Goal: Entertainment & Leisure: Consume media (video, audio)

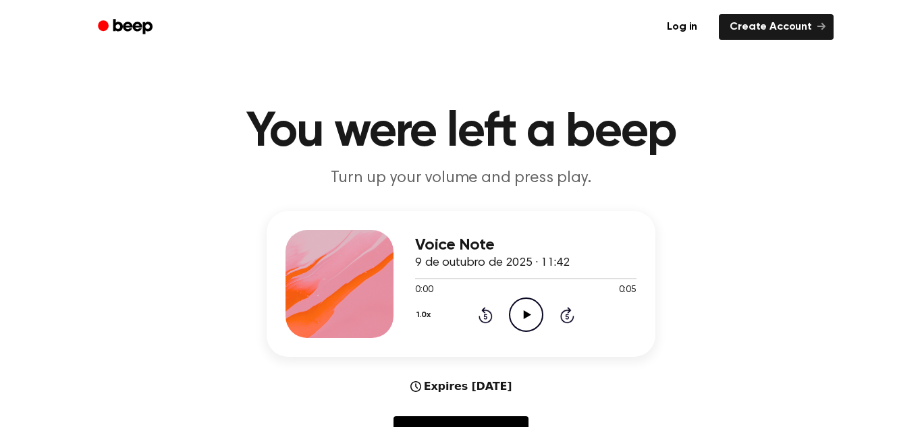
click at [521, 307] on icon "Play Audio" at bounding box center [526, 315] width 34 height 34
click at [537, 315] on icon "Play Audio" at bounding box center [526, 315] width 34 height 34
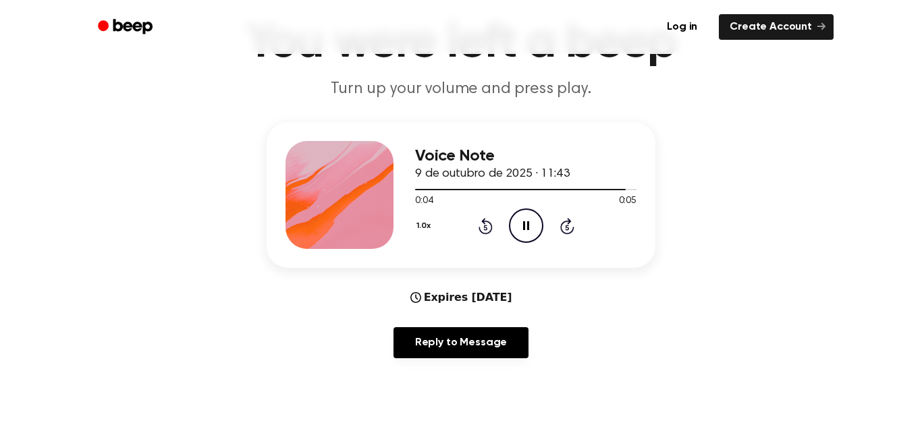
scroll to position [95, 0]
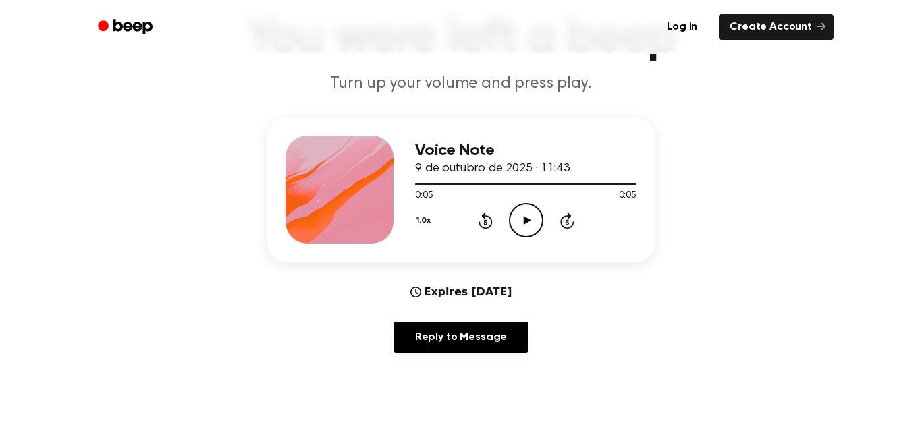
click at [519, 234] on icon "Play Audio" at bounding box center [526, 220] width 34 height 34
click at [586, 305] on div "Expires Oct 9, 2026 Reply to Message" at bounding box center [461, 324] width 389 height 80
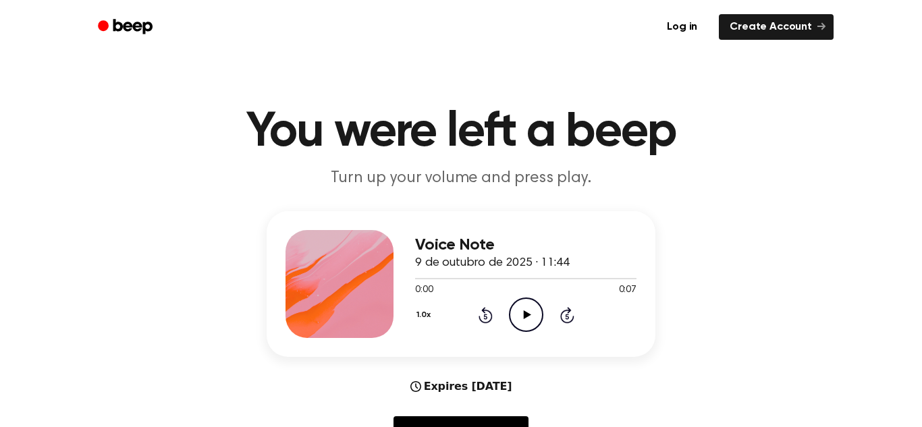
click at [527, 328] on icon "Play Audio" at bounding box center [526, 315] width 34 height 34
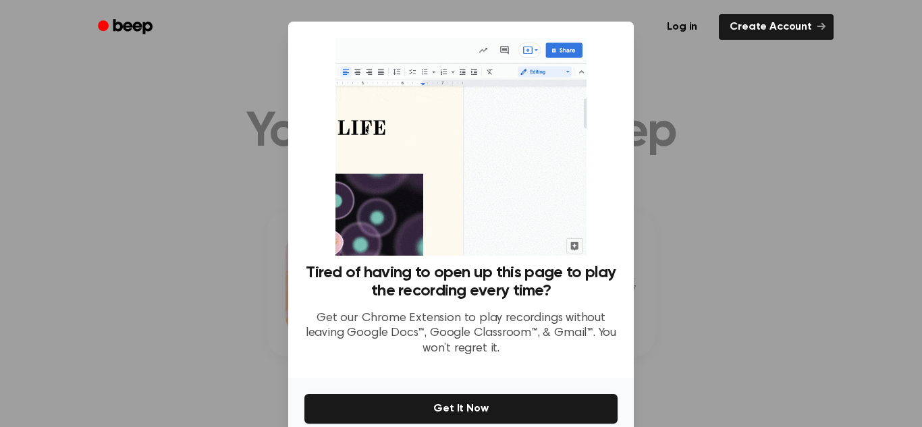
scroll to position [64, 0]
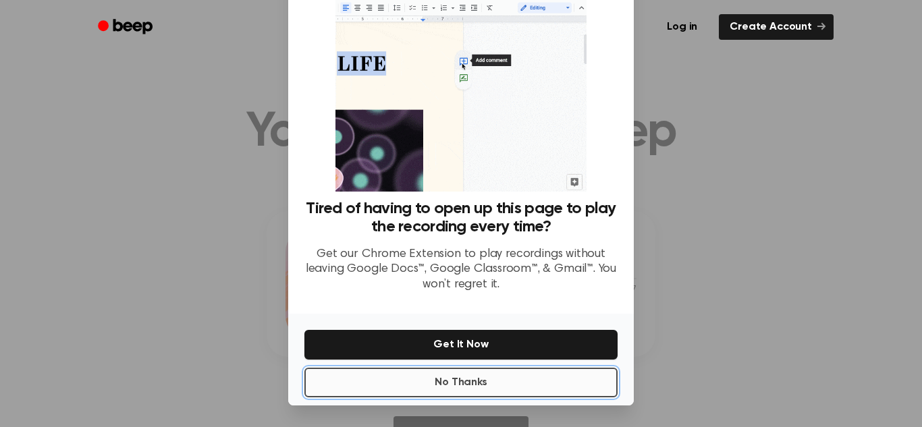
click at [535, 391] on button "No Thanks" at bounding box center [461, 383] width 313 height 30
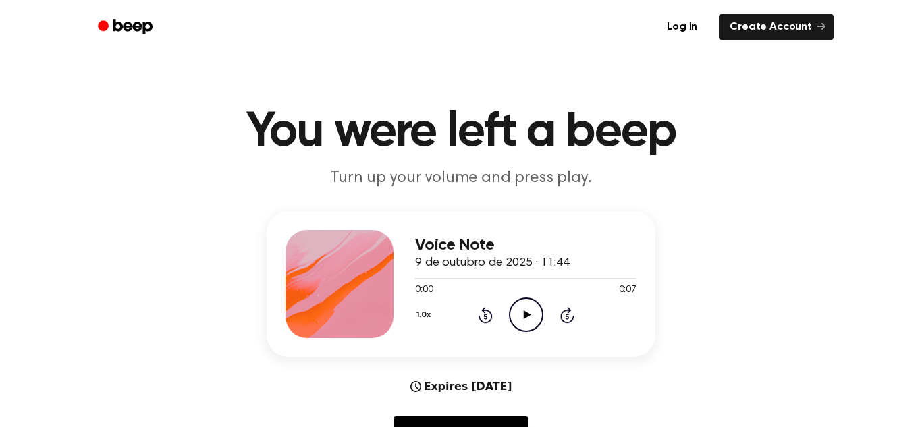
click at [538, 313] on icon "Play Audio" at bounding box center [526, 315] width 34 height 34
click at [706, 56] on main "You were left a beep Turn up your volume and press play. Voice Note 9 de outubr…" at bounding box center [461, 435] width 922 height 870
click at [520, 317] on icon "Play Audio" at bounding box center [526, 315] width 34 height 34
click at [535, 310] on icon "Play Audio" at bounding box center [526, 315] width 34 height 34
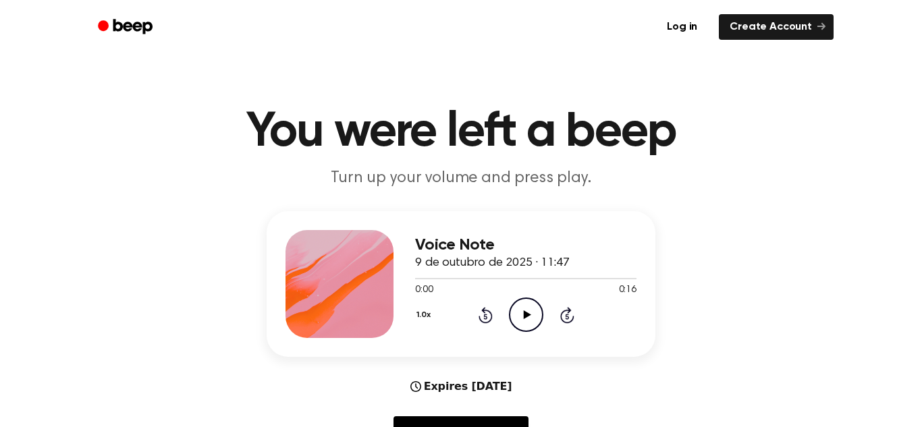
click at [517, 324] on icon "Play Audio" at bounding box center [526, 315] width 34 height 34
click at [515, 317] on icon "Play Audio" at bounding box center [526, 315] width 34 height 34
click at [533, 308] on icon "Play Audio" at bounding box center [526, 315] width 34 height 34
click at [529, 318] on icon "Play Audio" at bounding box center [526, 315] width 34 height 34
click at [527, 310] on icon "Play Audio" at bounding box center [526, 315] width 34 height 34
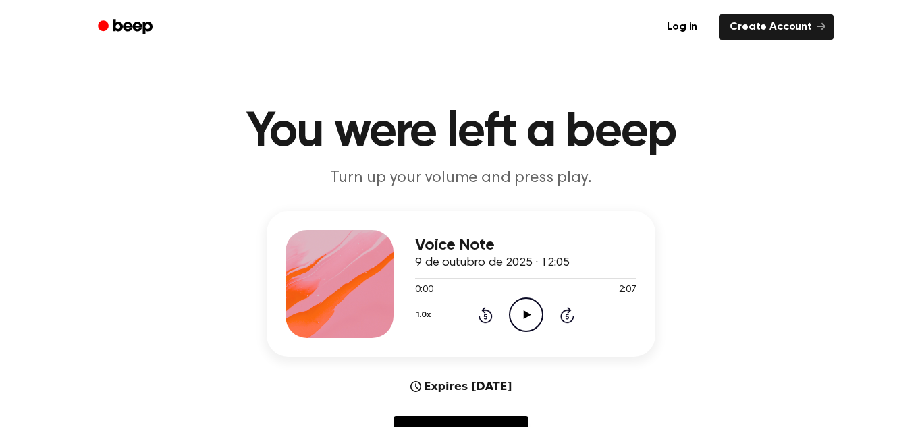
click at [527, 318] on icon "Play Audio" at bounding box center [526, 315] width 34 height 34
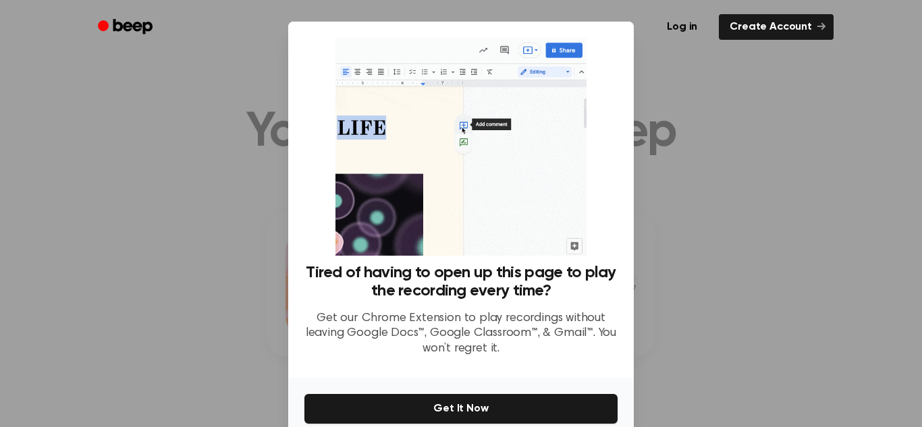
click at [748, 136] on div at bounding box center [461, 213] width 922 height 427
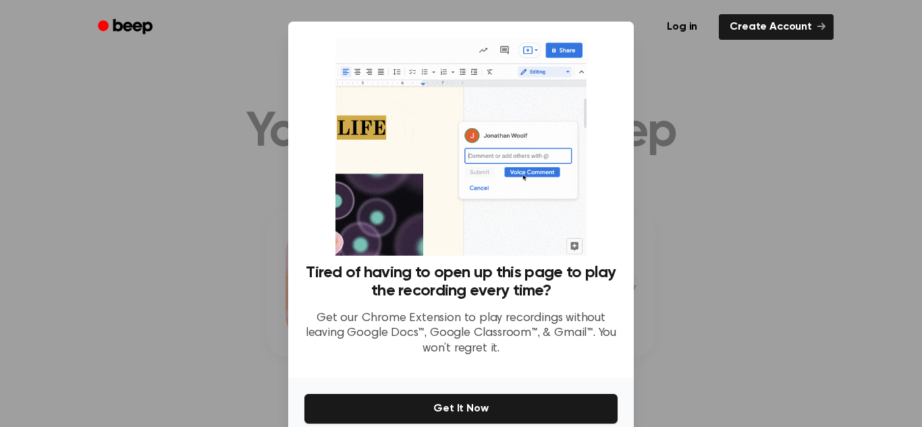
click at [532, 313] on p "Get our Chrome Extension to play recordings without leaving Google Docs™, Googl…" at bounding box center [461, 334] width 313 height 46
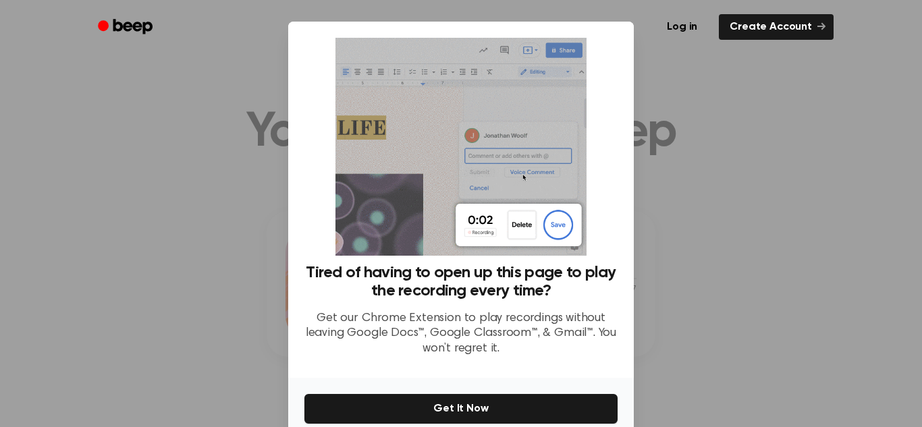
click at [650, 291] on div at bounding box center [461, 213] width 922 height 427
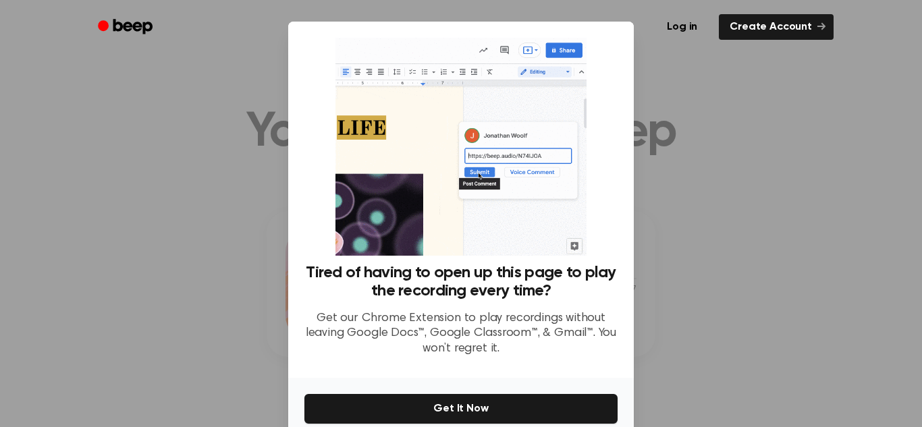
click at [650, 291] on div at bounding box center [461, 213] width 922 height 427
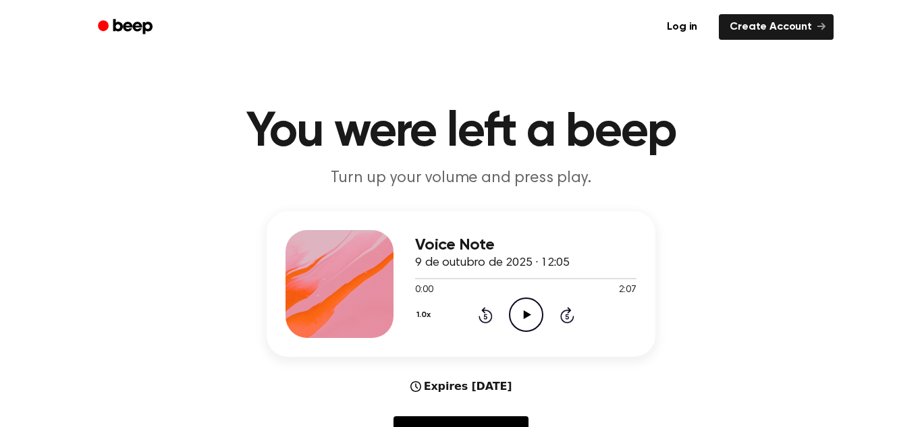
click at [524, 321] on icon "Play Audio" at bounding box center [526, 315] width 34 height 34
click at [517, 311] on icon "Play Audio" at bounding box center [526, 315] width 34 height 34
